Goal: Information Seeking & Learning: Learn about a topic

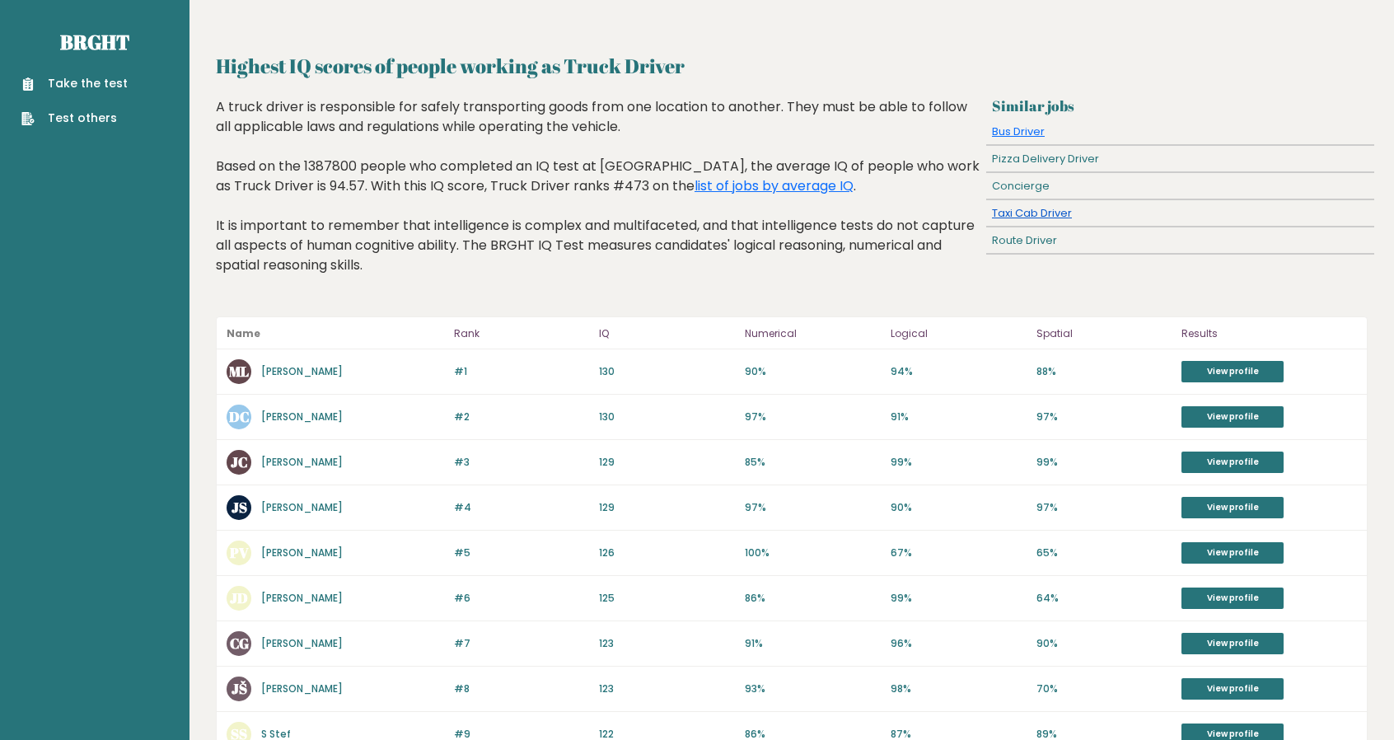
click at [1029, 213] on link "Taxi Cab Driver" at bounding box center [1032, 213] width 80 height 16
click at [695, 189] on link "list of jobs by average IQ" at bounding box center [774, 185] width 159 height 19
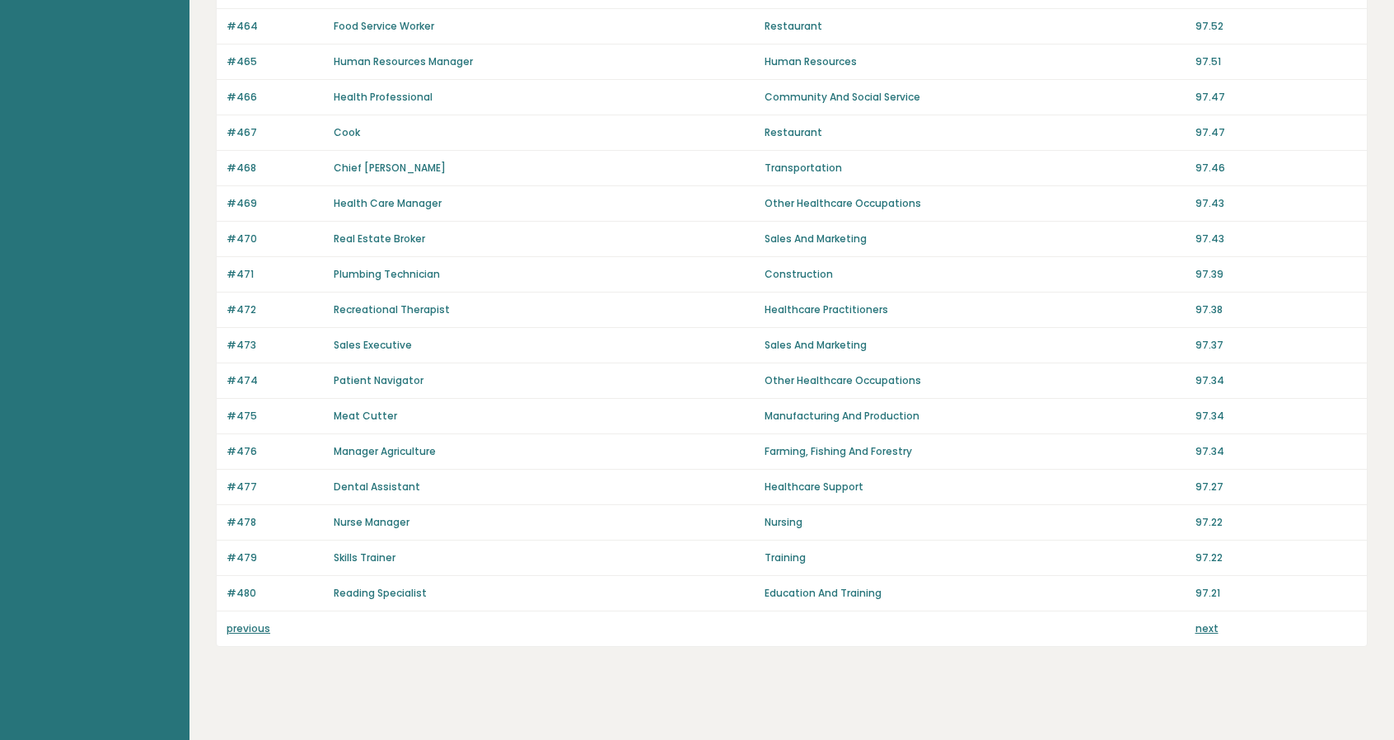
scroll to position [992, 0]
